Goal: Information Seeking & Learning: Learn about a topic

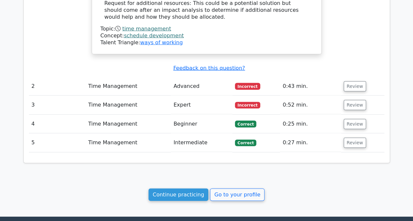
scroll to position [751, 0]
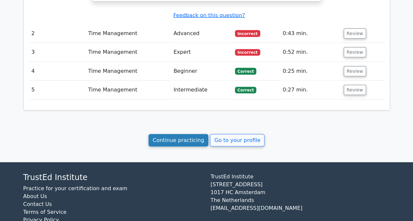
click at [194, 134] on link "Continue practicing" at bounding box center [179, 140] width 60 height 12
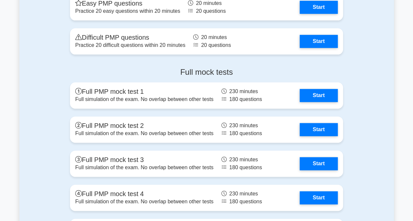
scroll to position [1577, 0]
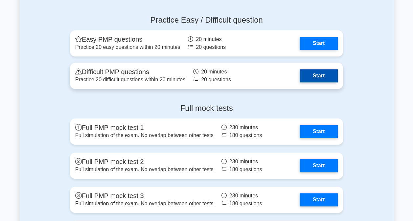
click at [308, 73] on link "Start" at bounding box center [319, 75] width 38 height 13
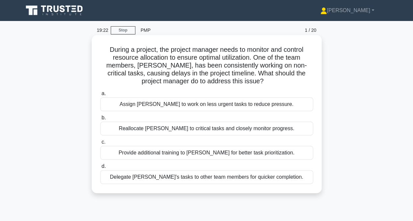
click at [149, 152] on div "Provide additional training to John for better task prioritization." at bounding box center [206, 153] width 213 height 14
click at [100, 145] on input "c. Provide additional training to John for better task prioritization." at bounding box center [100, 142] width 0 height 4
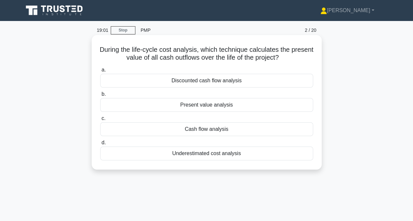
click at [218, 107] on div "Present value analysis" at bounding box center [206, 105] width 213 height 14
click at [100, 97] on input "b. Present value analysis" at bounding box center [100, 94] width 0 height 4
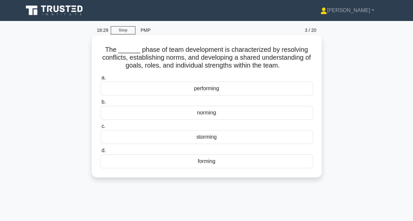
click at [206, 114] on div "norming" at bounding box center [206, 113] width 213 height 14
click at [100, 104] on input "b. norming" at bounding box center [100, 102] width 0 height 4
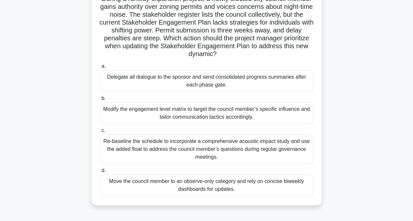
scroll to position [66, 0]
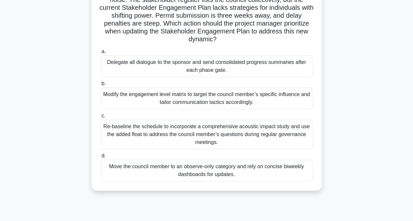
click at [178, 99] on div "Modify the engagement level matrix to target the council member’s specific infl…" at bounding box center [206, 99] width 213 height 22
click at [100, 86] on input "b. Modify the engagement level matrix to target the council member’s specific i…" at bounding box center [100, 84] width 0 height 4
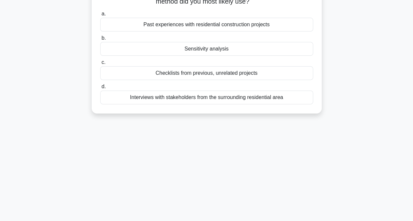
scroll to position [0, 0]
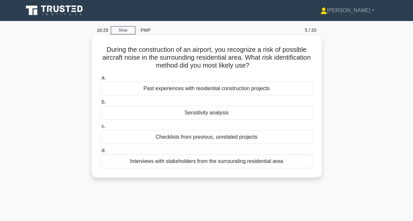
click at [209, 161] on div "Interviews with stakeholders from the surrounding residential area" at bounding box center [206, 162] width 213 height 14
click at [100, 153] on input "d. Interviews with stakeholders from the surrounding residential area" at bounding box center [100, 151] width 0 height 4
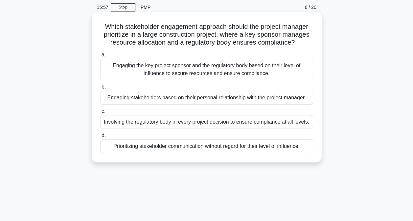
scroll to position [33, 0]
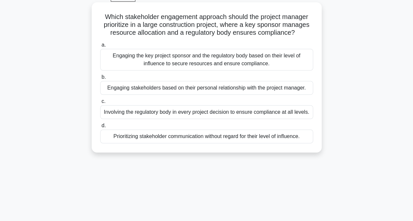
click at [209, 64] on div "Engaging the key project sponsor and the regulatory body based on their level o…" at bounding box center [206, 60] width 213 height 22
click at [100, 47] on input "a. Engaging the key project sponsor and the regulatory body based on their leve…" at bounding box center [100, 45] width 0 height 4
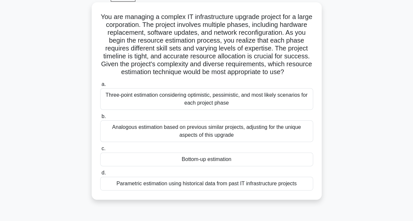
click at [250, 186] on div "Parametric estimation using historical data from past IT infrastructure projects" at bounding box center [206, 184] width 213 height 14
click at [100, 175] on input "d. Parametric estimation using historical data from past IT infrastructure proj…" at bounding box center [100, 173] width 0 height 4
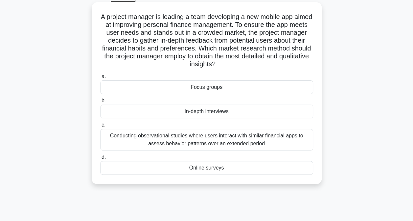
click at [224, 141] on div "Conducting observational studies where users interact with similar financial ap…" at bounding box center [206, 140] width 213 height 22
drag, startPoint x: 224, startPoint y: 141, endPoint x: 205, endPoint y: 140, distance: 18.7
click at [205, 140] on div "Conducting observational studies where users interact with similar financial ap…" at bounding box center [206, 140] width 213 height 22
click at [100, 127] on input "c. Conducting observational studies where users interact with similar financial…" at bounding box center [100, 125] width 0 height 4
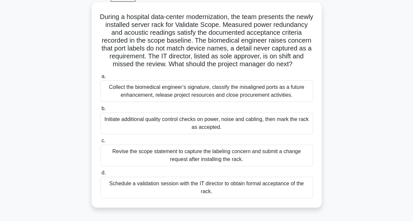
click at [207, 164] on div "Revise the scope statement to capture the labeling concern and submit a change …" at bounding box center [206, 156] width 213 height 22
click at [100, 143] on input "c. Revise the scope statement to capture the labeling concern and submit a chan…" at bounding box center [100, 141] width 0 height 4
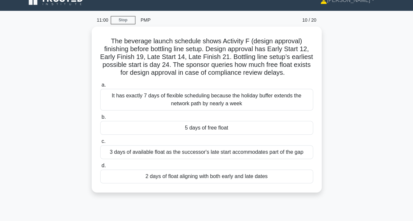
scroll to position [0, 0]
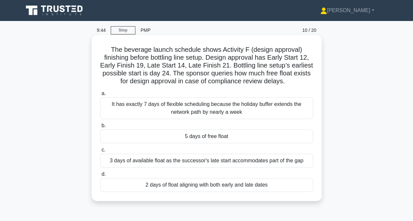
click at [163, 161] on div "3 days of available float as the successor's late start accommodates part of th…" at bounding box center [206, 161] width 213 height 14
click at [100, 152] on input "c. 3 days of available float as the successor's late start accommodates part of…" at bounding box center [100, 150] width 0 height 4
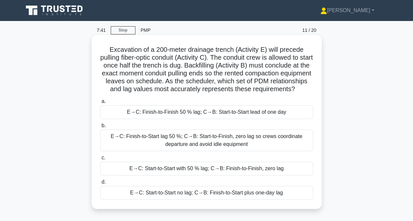
click at [192, 150] on div "E→C: Finish-to-Start lag 50 %; C→B: Start-to-Finish, zero lag so crews coordina…" at bounding box center [206, 141] width 213 height 22
click at [100, 128] on input "b. E→C: Finish-to-Start lag 50 %; C→B: Start-to-Finish, zero lag so crews coord…" at bounding box center [100, 126] width 0 height 4
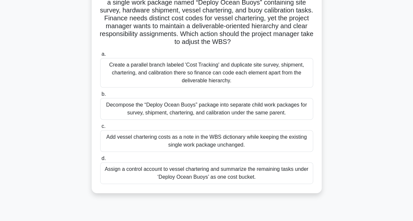
scroll to position [66, 0]
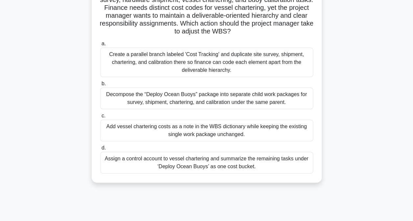
click at [198, 102] on div "Decompose the “Deploy Ocean Buoys” package into separate child work packages fo…" at bounding box center [206, 99] width 213 height 22
click at [100, 86] on input "b. Decompose the “Deploy Ocean Buoys” package into separate child work packages…" at bounding box center [100, 84] width 0 height 4
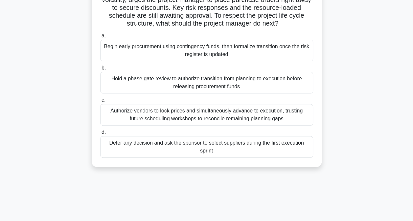
click at [150, 113] on div "Authorize vendors to lock prices and simultaneously advance to execution, trust…" at bounding box center [206, 115] width 213 height 22
click at [100, 103] on input "c. Authorize vendors to lock prices and simultaneously advance to execution, tr…" at bounding box center [100, 100] width 0 height 4
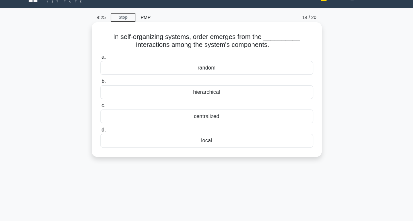
scroll to position [0, 0]
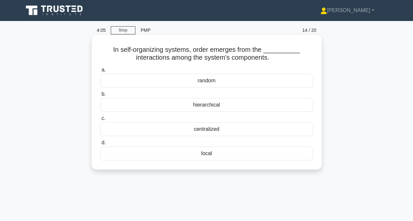
click at [206, 81] on div "random" at bounding box center [206, 81] width 213 height 14
click at [100, 72] on input "a. random" at bounding box center [100, 70] width 0 height 4
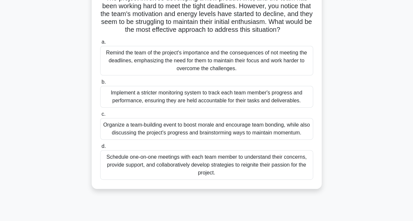
scroll to position [66, 0]
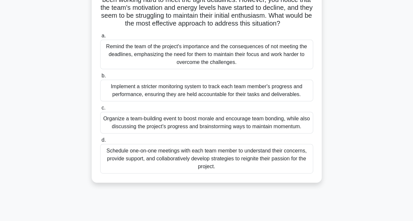
click at [217, 130] on div "Organize a team-building event to boost morale and encourage team bonding, whil…" at bounding box center [206, 123] width 213 height 22
click at [100, 110] on input "c. Organize a team-building event to boost morale and encourage team bonding, w…" at bounding box center [100, 108] width 0 height 4
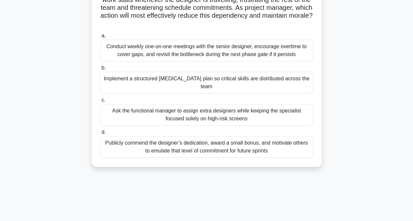
scroll to position [33, 0]
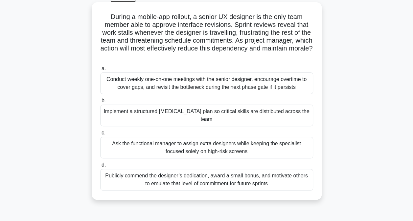
click at [181, 113] on div "Implement a structured cross-training plan so critical skills are distributed a…" at bounding box center [206, 116] width 213 height 22
click at [100, 103] on input "b. Implement a structured cross-training plan so critical skills are distribute…" at bounding box center [100, 101] width 0 height 4
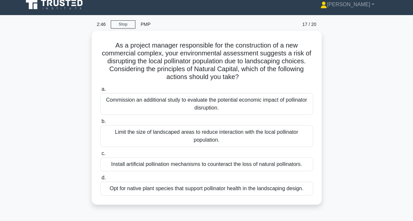
scroll to position [0, 0]
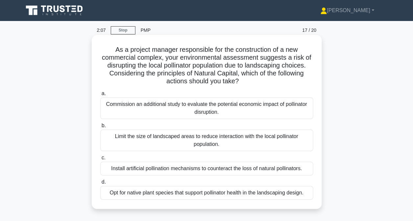
click at [203, 107] on div "Commission an additional study to evaluate the potential economic impact of pol…" at bounding box center [206, 109] width 213 height 22
click at [100, 96] on input "a. Commission an additional study to evaluate the potential economic impact of …" at bounding box center [100, 94] width 0 height 4
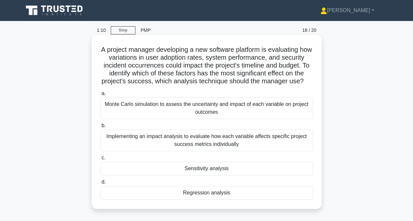
click at [220, 143] on div "Implementing an impact analysis to evaluate how each variable affects specific …" at bounding box center [206, 141] width 213 height 22
click at [100, 128] on input "b. Implementing an impact analysis to evaluate how each variable affects specif…" at bounding box center [100, 126] width 0 height 4
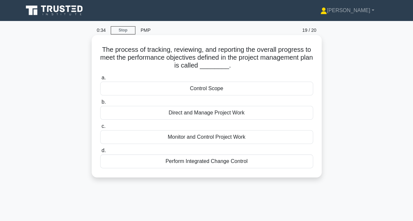
click at [207, 137] on div "Monitor and Control Project Work" at bounding box center [206, 137] width 213 height 14
click at [100, 129] on input "c. Monitor and Control Project Work" at bounding box center [100, 127] width 0 height 4
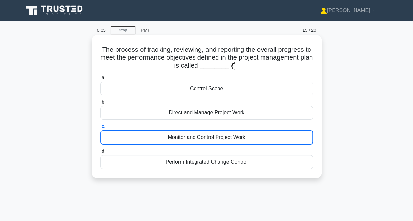
click at [207, 137] on div "Monitor and Control Project Work" at bounding box center [206, 137] width 213 height 14
click at [100, 129] on input "c. Monitor and Control Project Work" at bounding box center [100, 127] width 0 height 4
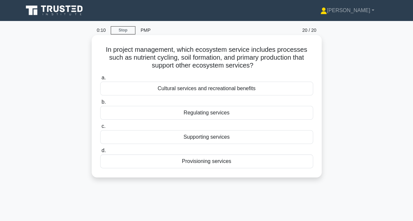
click at [200, 138] on div "Supporting services" at bounding box center [206, 137] width 213 height 14
click at [100, 129] on input "c. Supporting services" at bounding box center [100, 127] width 0 height 4
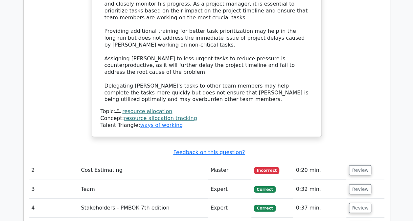
scroll to position [887, 0]
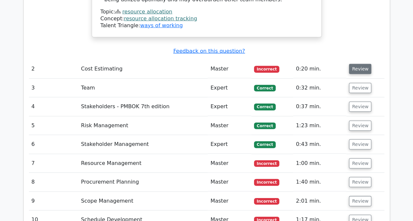
click at [357, 64] on button "Review" at bounding box center [360, 69] width 22 height 10
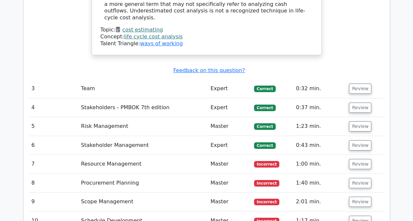
scroll to position [1183, 0]
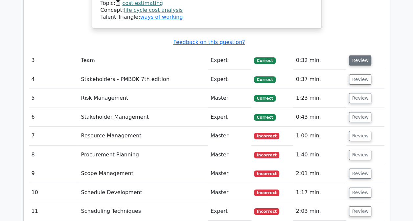
click at [357, 56] on button "Review" at bounding box center [360, 61] width 22 height 10
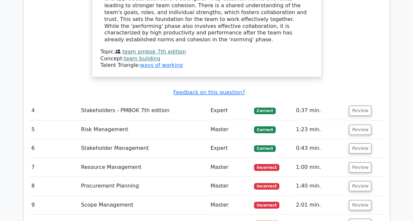
scroll to position [1446, 0]
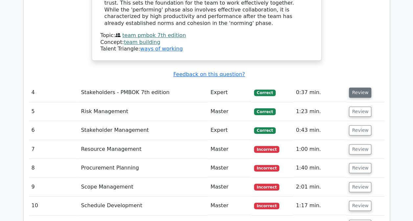
click at [354, 88] on button "Review" at bounding box center [360, 93] width 22 height 10
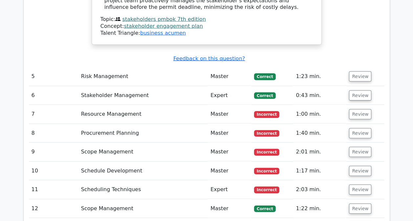
scroll to position [1840, 0]
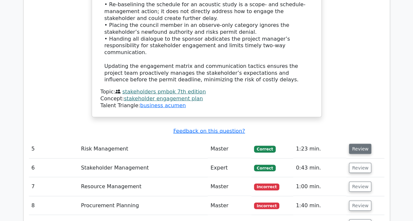
click at [361, 144] on button "Review" at bounding box center [360, 149] width 22 height 10
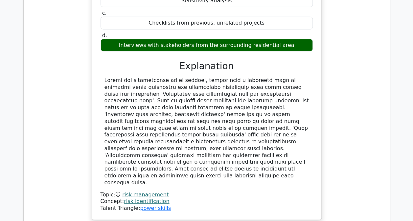
scroll to position [2168, 0]
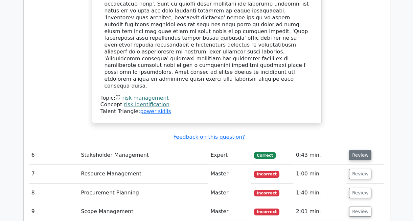
click at [359, 150] on button "Review" at bounding box center [360, 155] width 22 height 10
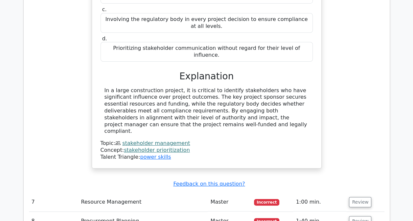
scroll to position [2431, 0]
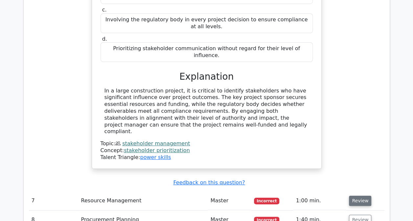
click at [366, 196] on button "Review" at bounding box center [360, 201] width 22 height 10
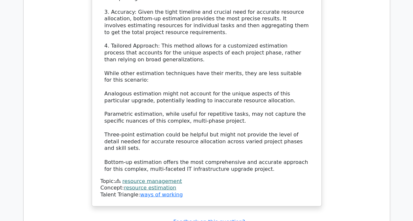
scroll to position [2957, 0]
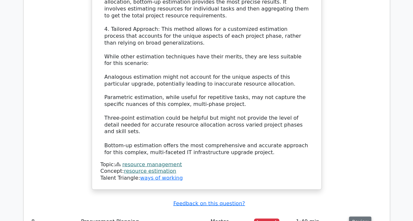
click at [362, 217] on button "Review" at bounding box center [360, 222] width 22 height 10
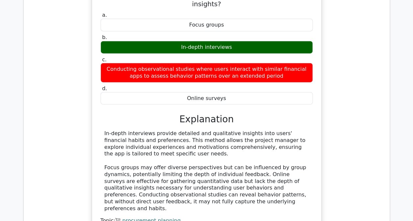
scroll to position [3286, 0]
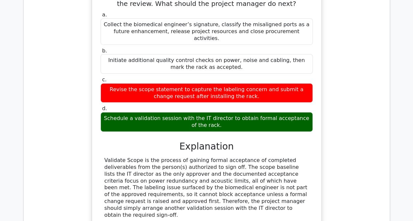
scroll to position [3680, 0]
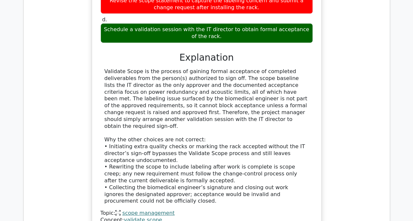
scroll to position [3713, 0]
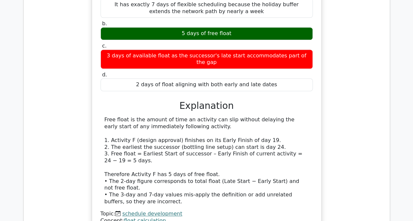
scroll to position [4008, 0]
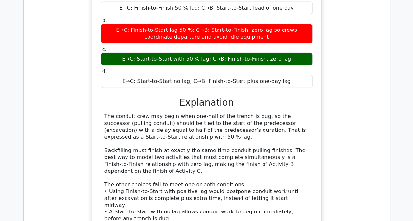
scroll to position [4403, 0]
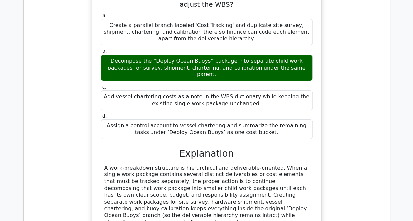
scroll to position [4797, 0]
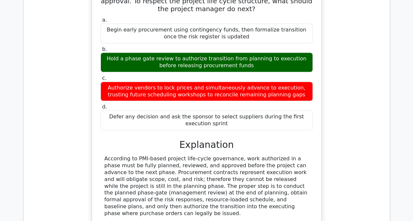
scroll to position [5191, 0]
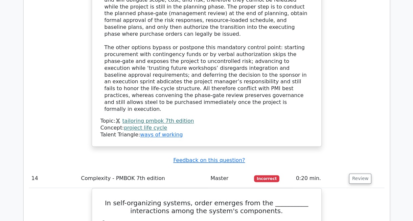
scroll to position [5454, 0]
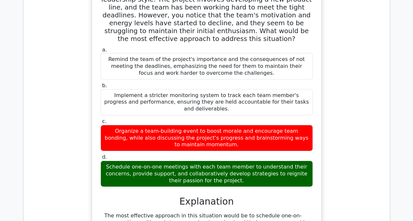
scroll to position [5947, 0]
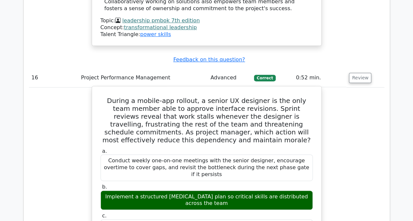
scroll to position [6308, 0]
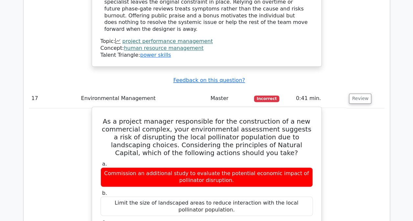
scroll to position [6637, 0]
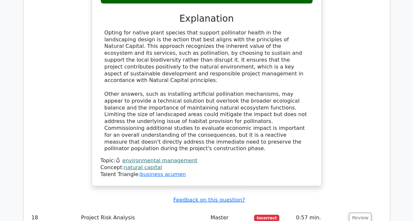
scroll to position [6900, 0]
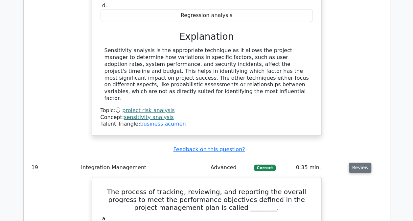
scroll to position [7327, 0]
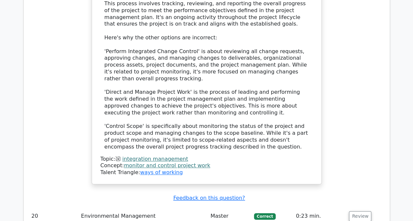
scroll to position [7608, 0]
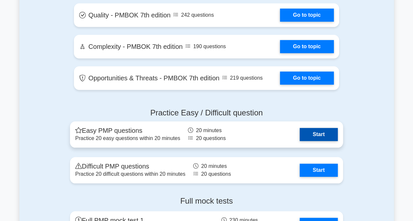
scroll to position [1485, 0]
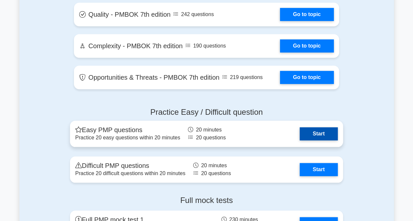
click at [316, 127] on link "Start" at bounding box center [319, 133] width 38 height 13
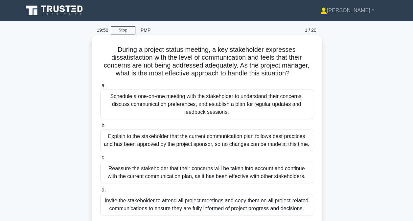
scroll to position [33, 0]
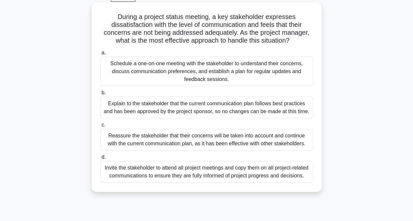
click at [237, 70] on div "Schedule a one-on-one meeting with the stakeholder to understand their concerns…" at bounding box center [206, 72] width 213 height 30
click at [100, 55] on input "a. Schedule a one-on-one meeting with the stakeholder to understand their conce…" at bounding box center [100, 53] width 0 height 4
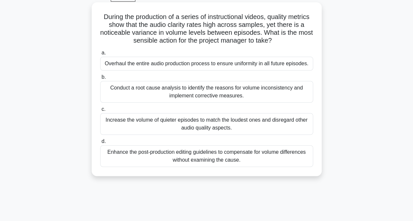
click at [203, 92] on div "Conduct a root cause analysis to identify the reasons for volume inconsistency …" at bounding box center [206, 92] width 213 height 22
click at [100, 80] on input "b. Conduct a root cause analysis to identify the reasons for volume inconsisten…" at bounding box center [100, 77] width 0 height 4
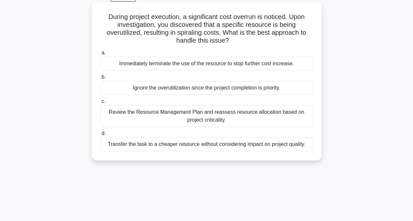
click at [207, 114] on div "Review the Resource Management Plan and reassess resource allocation based on p…" at bounding box center [206, 116] width 213 height 22
click at [100, 104] on input "c. Review the Resource Management Plan and reassess resource allocation based o…" at bounding box center [100, 102] width 0 height 4
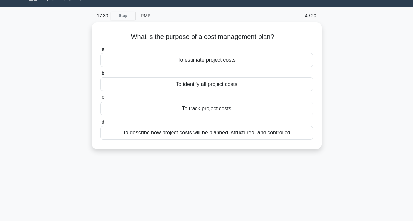
scroll to position [0, 0]
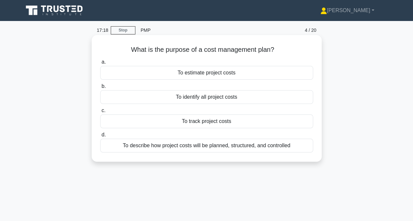
click at [173, 145] on div "To describe how project costs will be planned, structured, and controlled" at bounding box center [206, 146] width 213 height 14
click at [100, 137] on input "d. To describe how project costs will be planned, structured, and controlled" at bounding box center [100, 135] width 0 height 4
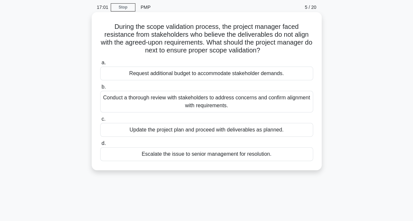
scroll to position [33, 0]
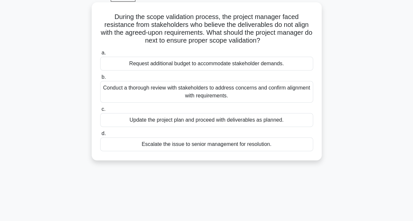
click at [156, 96] on div "Conduct a thorough review with stakeholders to address concerns and confirm ali…" at bounding box center [206, 92] width 213 height 22
click at [100, 80] on input "b. Conduct a thorough review with stakeholders to address concerns and confirm …" at bounding box center [100, 77] width 0 height 4
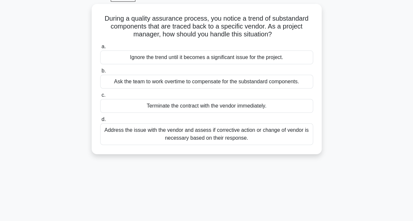
scroll to position [0, 0]
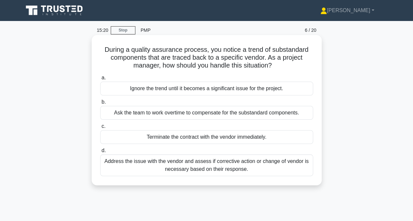
click at [190, 168] on div "Address the issue with the vendor and assess if corrective action or change of …" at bounding box center [206, 166] width 213 height 22
click at [100, 153] on input "d. Address the issue with the vendor and assess if corrective action or change …" at bounding box center [100, 151] width 0 height 4
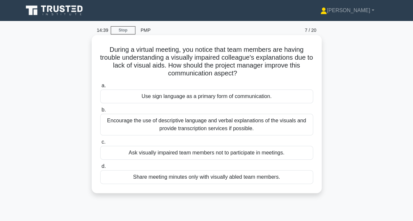
click at [167, 126] on div "Encourage the use of descriptive language and verbal explanations of the visual…" at bounding box center [206, 125] width 213 height 22
click at [100, 112] on input "b. Encourage the use of descriptive language and verbal explanations of the vis…" at bounding box center [100, 110] width 0 height 4
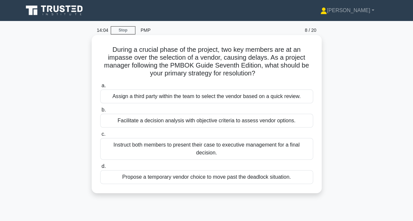
click at [220, 120] on div "Facilitate a decision analysis with objective criteria to assess vendor options." at bounding box center [206, 121] width 213 height 14
click at [100, 112] on input "b. Facilitate a decision analysis with objective criteria to assess vendor opti…" at bounding box center [100, 110] width 0 height 4
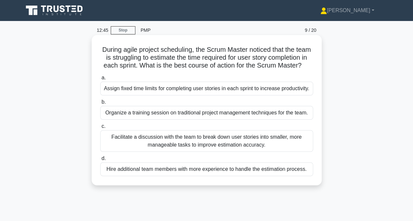
click at [180, 96] on div "Assign fixed time limits for completing user stories in each sprint to increase…" at bounding box center [206, 89] width 213 height 14
click at [100, 80] on input "a. Assign fixed time limits for completing user stories in each sprint to incre…" at bounding box center [100, 78] width 0 height 4
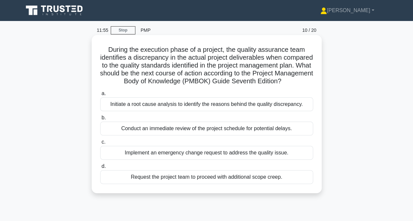
click at [152, 111] on div "Initiate a root cause analysis to identify the reasons behind the quality discr…" at bounding box center [206, 105] width 213 height 14
click at [100, 96] on input "a. Initiate a root cause analysis to identify the reasons behind the quality di…" at bounding box center [100, 94] width 0 height 4
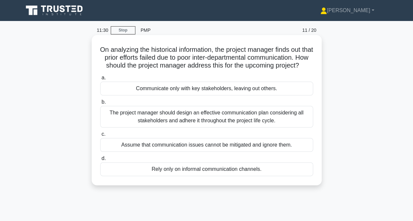
click at [165, 124] on div "The project manager should design an effective communication plan considering a…" at bounding box center [206, 117] width 213 height 22
click at [100, 104] on input "b. The project manager should design an effective communication plan considerin…" at bounding box center [100, 102] width 0 height 4
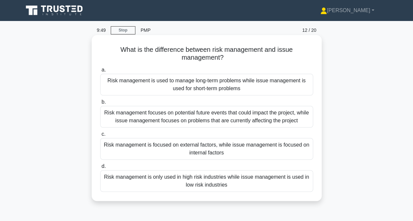
click at [162, 121] on div "Risk management focuses on potential future events that could impact the projec…" at bounding box center [206, 117] width 213 height 22
click at [100, 104] on input "b. Risk management focuses on potential future events that could impact the pro…" at bounding box center [100, 102] width 0 height 4
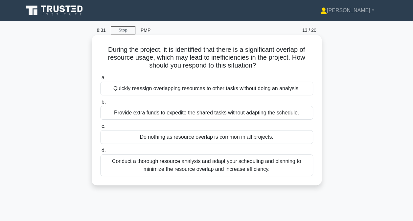
click at [177, 170] on div "Conduct a thorough resource analysis and adapt your scheduling and planning to …" at bounding box center [206, 166] width 213 height 22
click at [100, 153] on input "d. Conduct a thorough resource analysis and adapt your scheduling and planning …" at bounding box center [100, 151] width 0 height 4
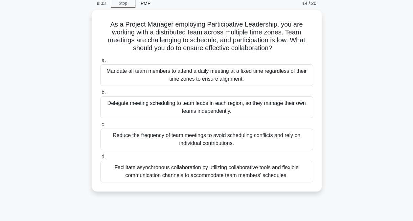
scroll to position [33, 0]
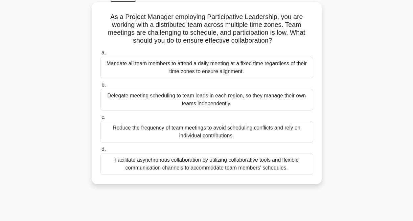
click at [230, 167] on div "Facilitate asynchronous collaboration by utilizing collaborative tools and flex…" at bounding box center [206, 164] width 213 height 22
click at [100, 152] on input "d. Facilitate asynchronous collaboration by utilizing collaborative tools and f…" at bounding box center [100, 150] width 0 height 4
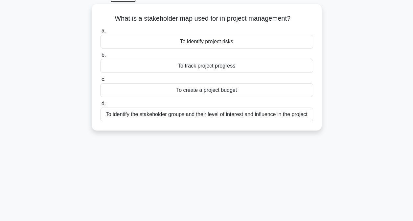
scroll to position [0, 0]
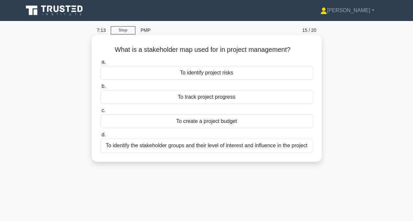
click at [164, 147] on div "To identify the stakeholder groups and their level of interest and influence in…" at bounding box center [206, 146] width 213 height 14
click at [100, 137] on input "d. To identify the stakeholder groups and their level of interest and influence…" at bounding box center [100, 135] width 0 height 4
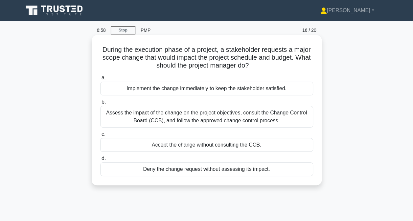
click at [150, 118] on div "Assess the impact of the change on the project objectives, consult the Change C…" at bounding box center [206, 117] width 213 height 22
click at [100, 104] on input "b. Assess the impact of the change on the project objectives, consult the Chang…" at bounding box center [100, 102] width 0 height 4
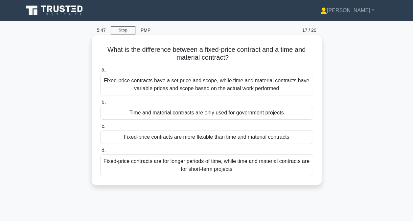
click at [154, 85] on div "Fixed-price contracts have a set price and scope, while time and material contr…" at bounding box center [206, 85] width 213 height 22
click at [100, 72] on input "a. Fixed-price contracts have a set price and scope, while time and material co…" at bounding box center [100, 70] width 0 height 4
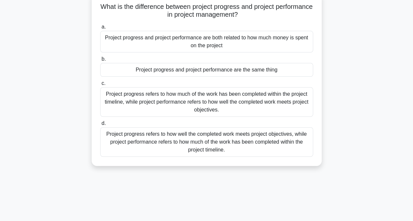
scroll to position [33, 0]
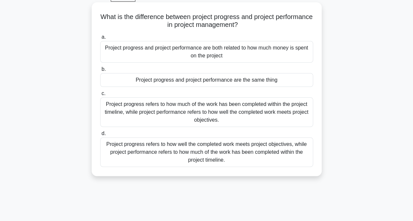
click at [199, 150] on div "Project progress refers to how well the completed work meets project objectives…" at bounding box center [206, 153] width 213 height 30
click at [100, 136] on input "d. Project progress refers to how well the completed work meets project objecti…" at bounding box center [100, 134] width 0 height 4
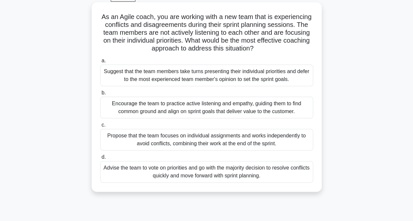
click at [145, 106] on div "Encourage the team to practice active listening and empathy, guiding them to fi…" at bounding box center [206, 108] width 213 height 22
click at [100, 95] on input "b. Encourage the team to practice active listening and empathy, guiding them to…" at bounding box center [100, 93] width 0 height 4
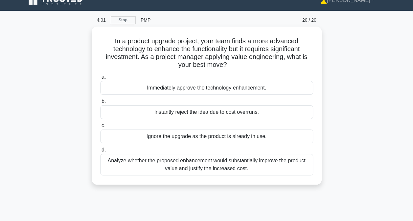
scroll to position [0, 0]
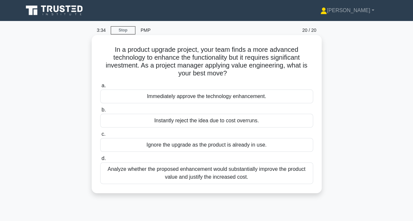
click at [133, 174] on div "Analyze whether the proposed enhancement would substantially improve the produc…" at bounding box center [206, 174] width 213 height 22
click at [100, 161] on input "d. Analyze whether the proposed enhancement would substantially improve the pro…" at bounding box center [100, 159] width 0 height 4
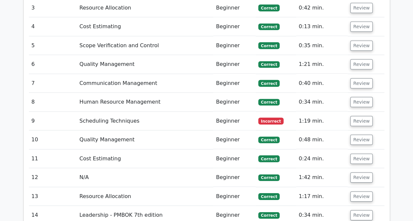
scroll to position [920, 0]
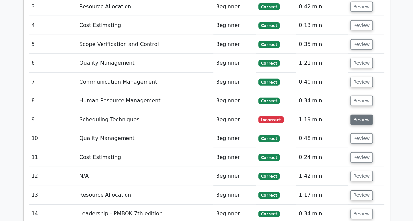
click at [362, 115] on button "Review" at bounding box center [361, 120] width 22 height 10
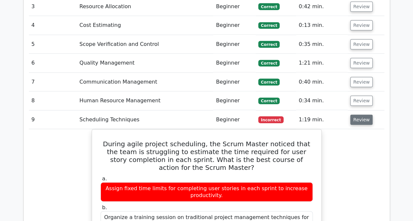
click at [363, 115] on button "Review" at bounding box center [361, 120] width 22 height 10
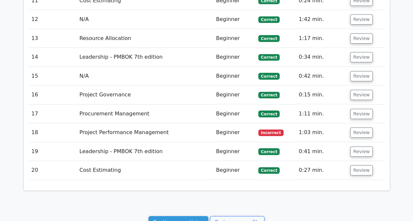
scroll to position [1084, 0]
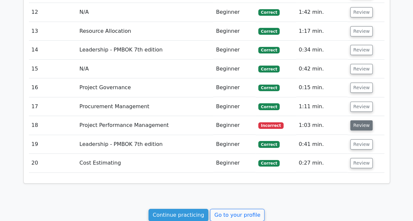
click at [360, 121] on button "Review" at bounding box center [361, 126] width 22 height 10
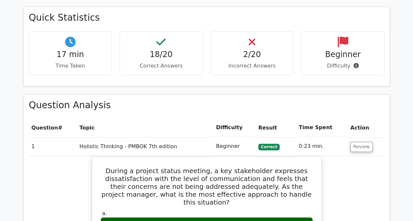
scroll to position [1470, 0]
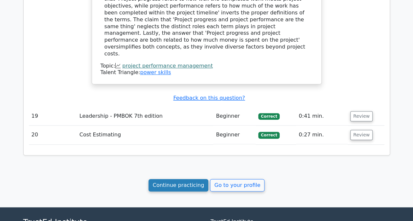
click at [172, 179] on link "Continue practicing" at bounding box center [179, 185] width 60 height 12
